Goal: Find specific page/section: Find specific page/section

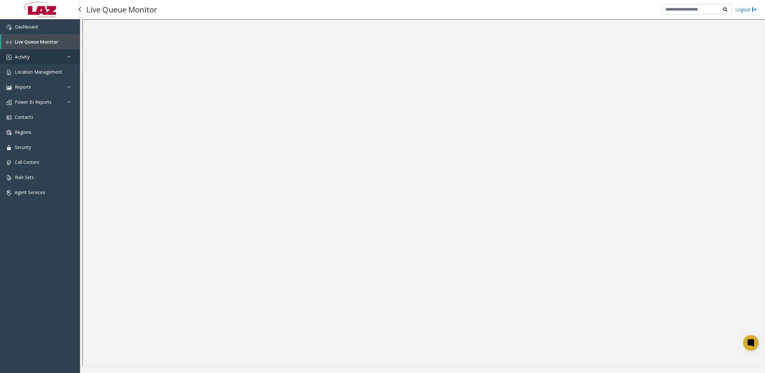
click at [27, 59] on span "Activity" at bounding box center [22, 57] width 15 height 6
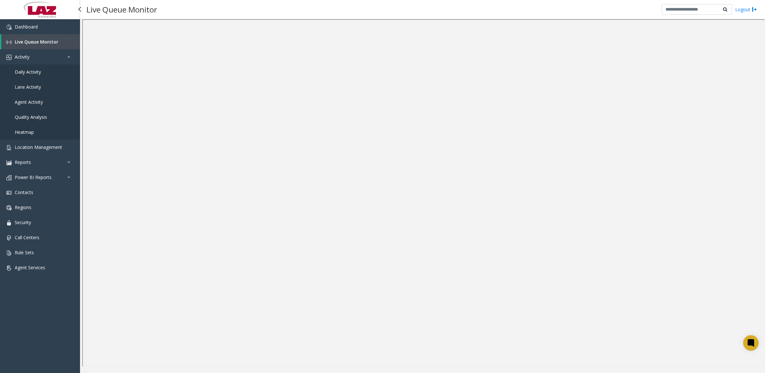
click at [28, 71] on span "Daily Activity" at bounding box center [28, 72] width 26 height 6
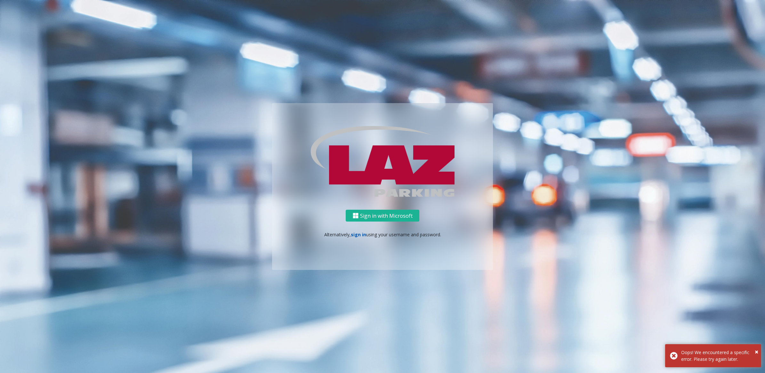
click at [355, 234] on link "sign in" at bounding box center [358, 234] width 15 height 6
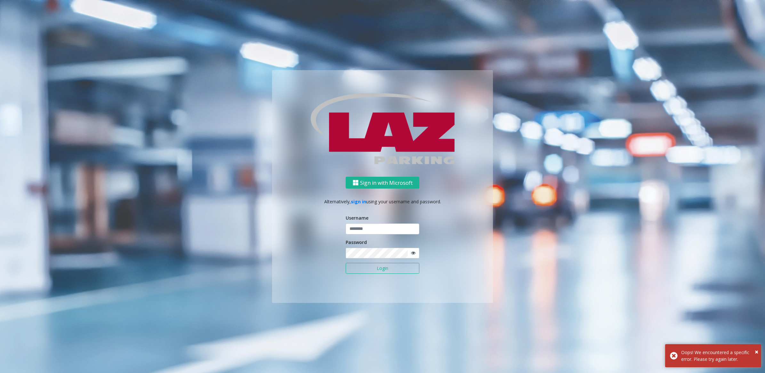
type input "**********"
click at [360, 271] on button "Login" at bounding box center [383, 268] width 74 height 11
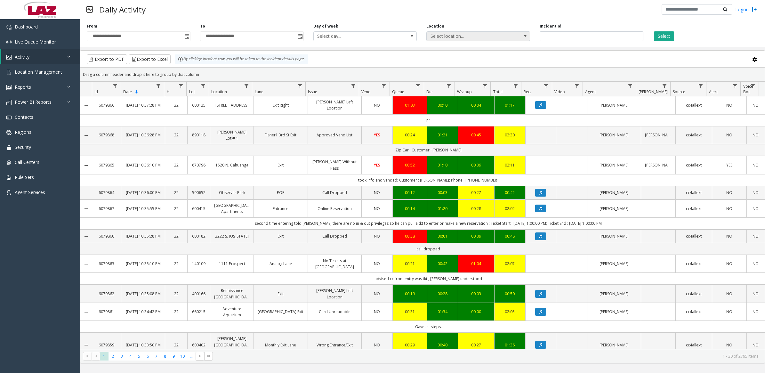
click at [469, 37] on span "Select location..." at bounding box center [467, 36] width 82 height 9
type input "*******"
click at [438, 76] on li "100240 Chicago Meters" at bounding box center [478, 79] width 102 height 9
click at [663, 36] on button "Select" at bounding box center [664, 36] width 20 height 10
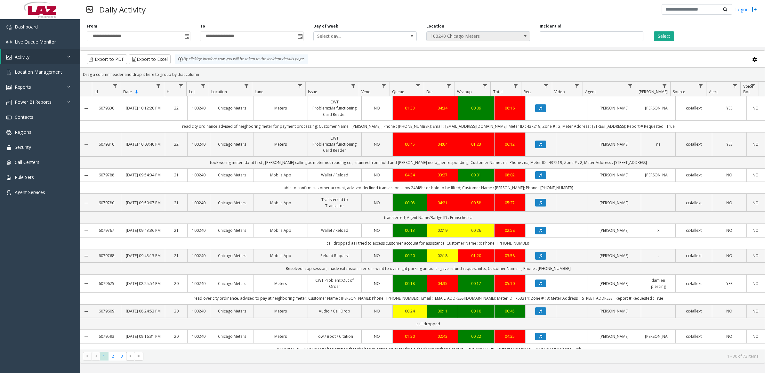
click at [529, 38] on span at bounding box center [525, 36] width 9 height 9
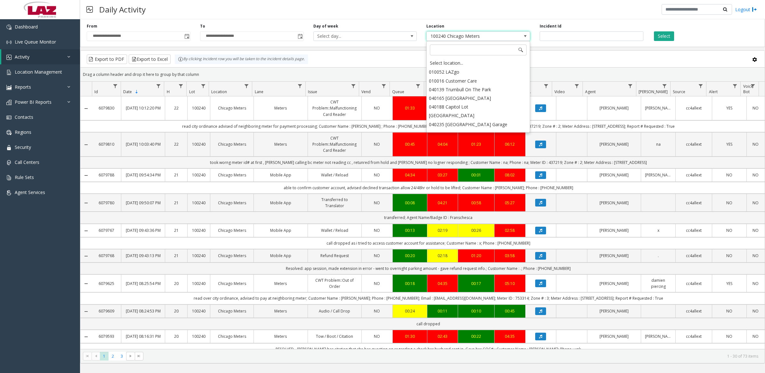
scroll to position [5049, 0]
click at [485, 62] on div "Select location..." at bounding box center [478, 63] width 102 height 9
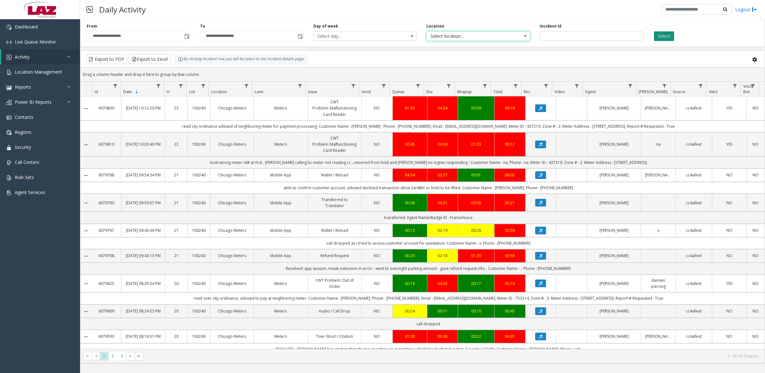
click at [659, 39] on button "Select" at bounding box center [664, 36] width 20 height 10
